Goal: Task Accomplishment & Management: Use online tool/utility

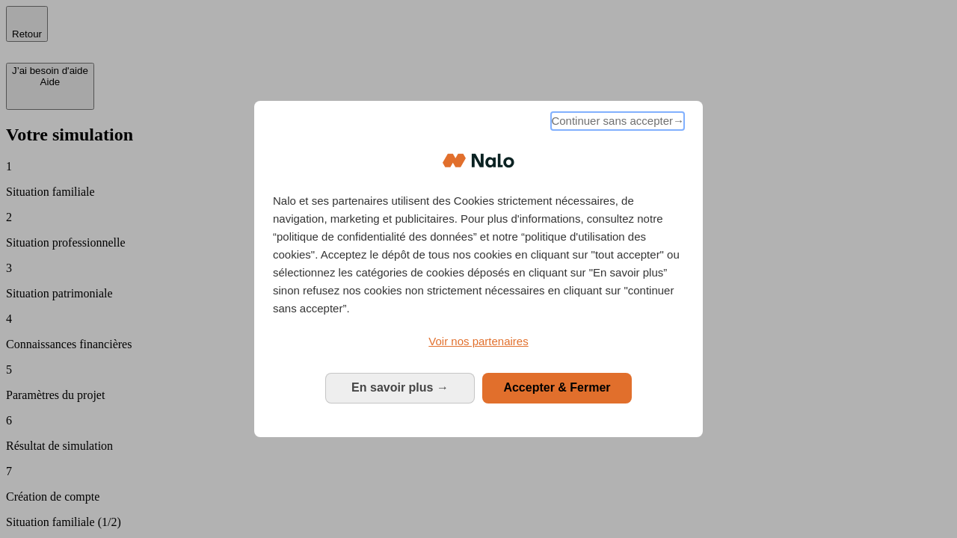
click at [616, 123] on span "Continuer sans accepter →" at bounding box center [617, 121] width 133 height 18
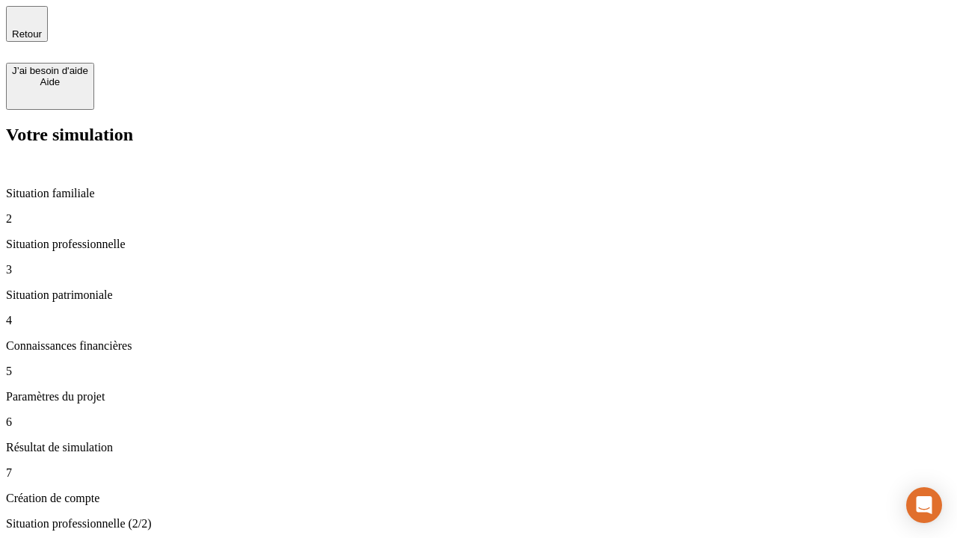
type input "30 000"
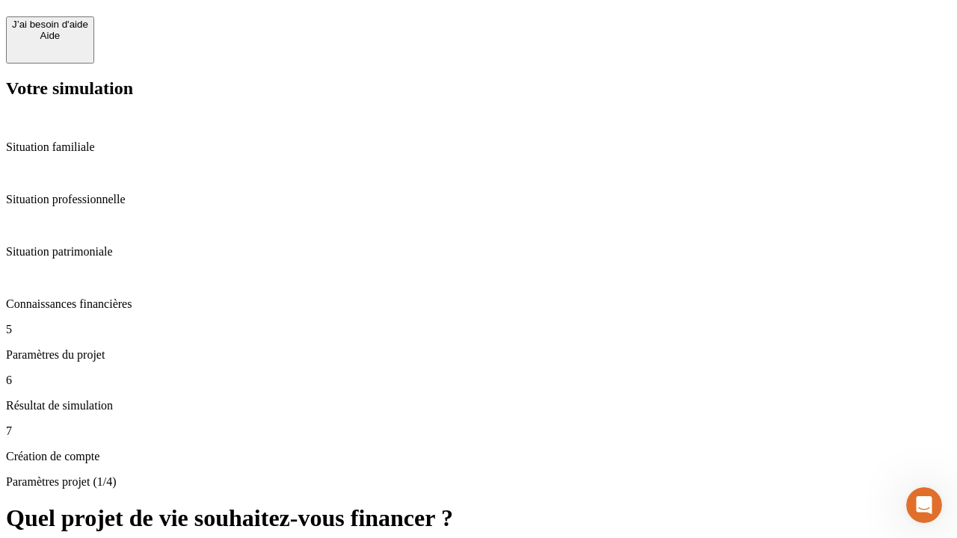
scroll to position [509, 0]
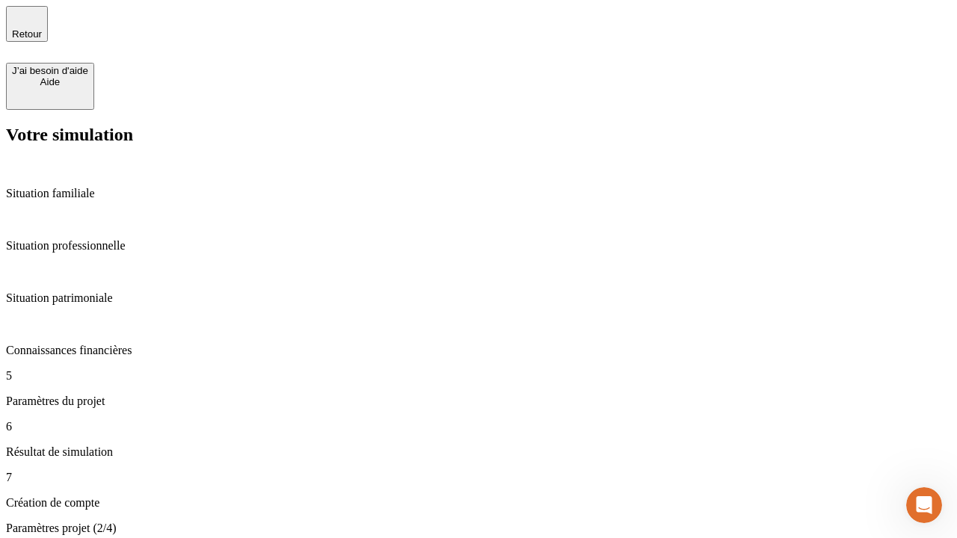
type input "25"
type input "1 000"
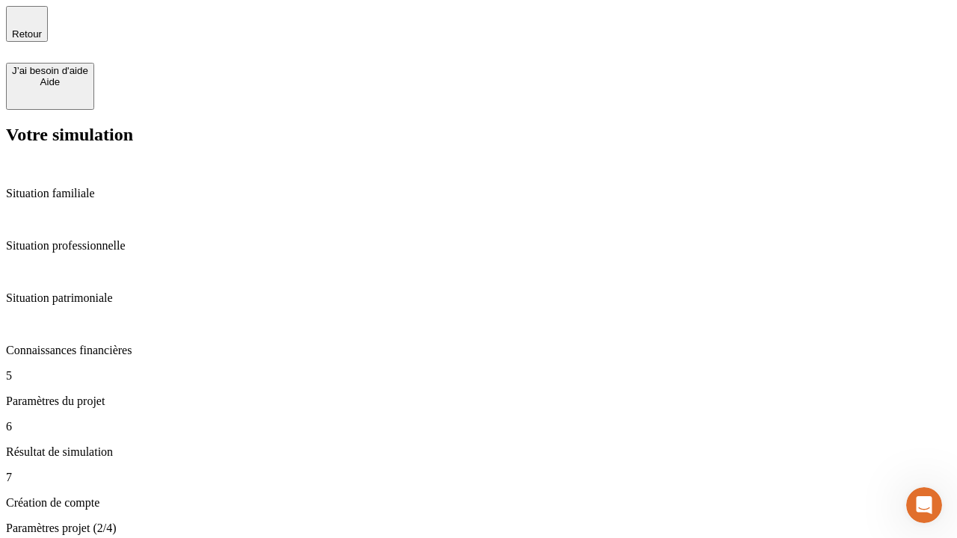
type input "640"
